Goal: Task Accomplishment & Management: Use online tool/utility

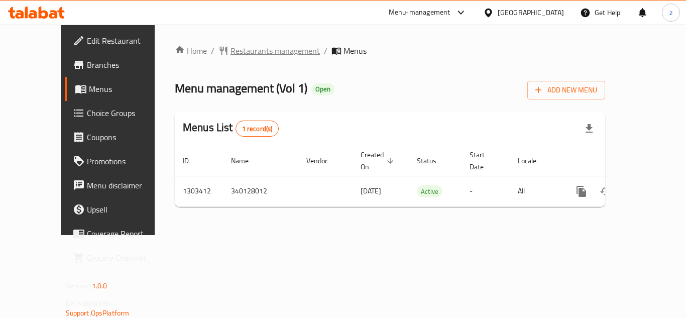
click at [231, 55] on span "Restaurants management" at bounding box center [275, 51] width 89 height 12
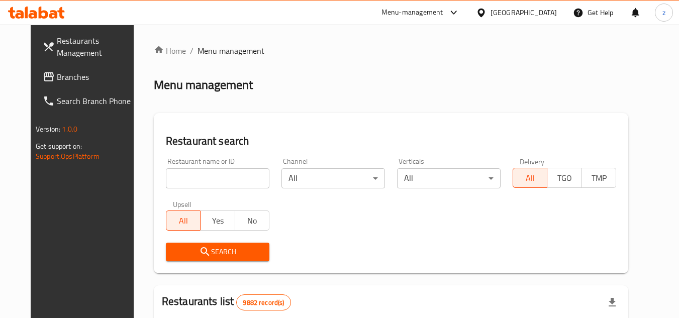
click at [57, 48] on span "Restaurants Management" at bounding box center [96, 47] width 79 height 24
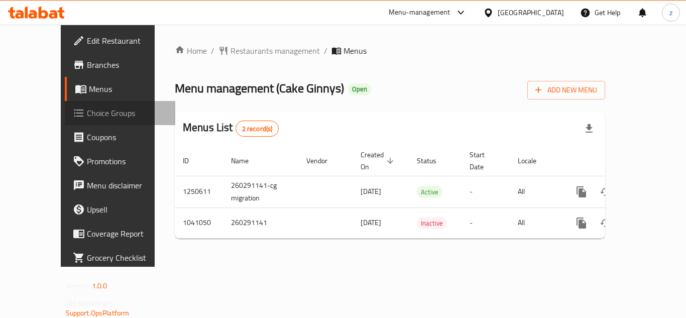
click at [87, 114] on span "Choice Groups" at bounding box center [127, 113] width 80 height 12
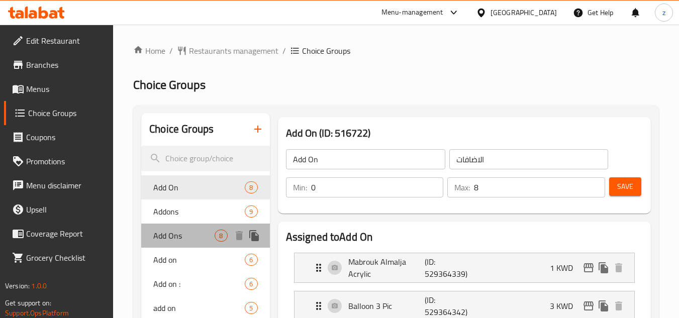
click at [168, 240] on span "Add Ons" at bounding box center [183, 236] width 61 height 12
type input "Add Ons"
